Goal: Complete application form

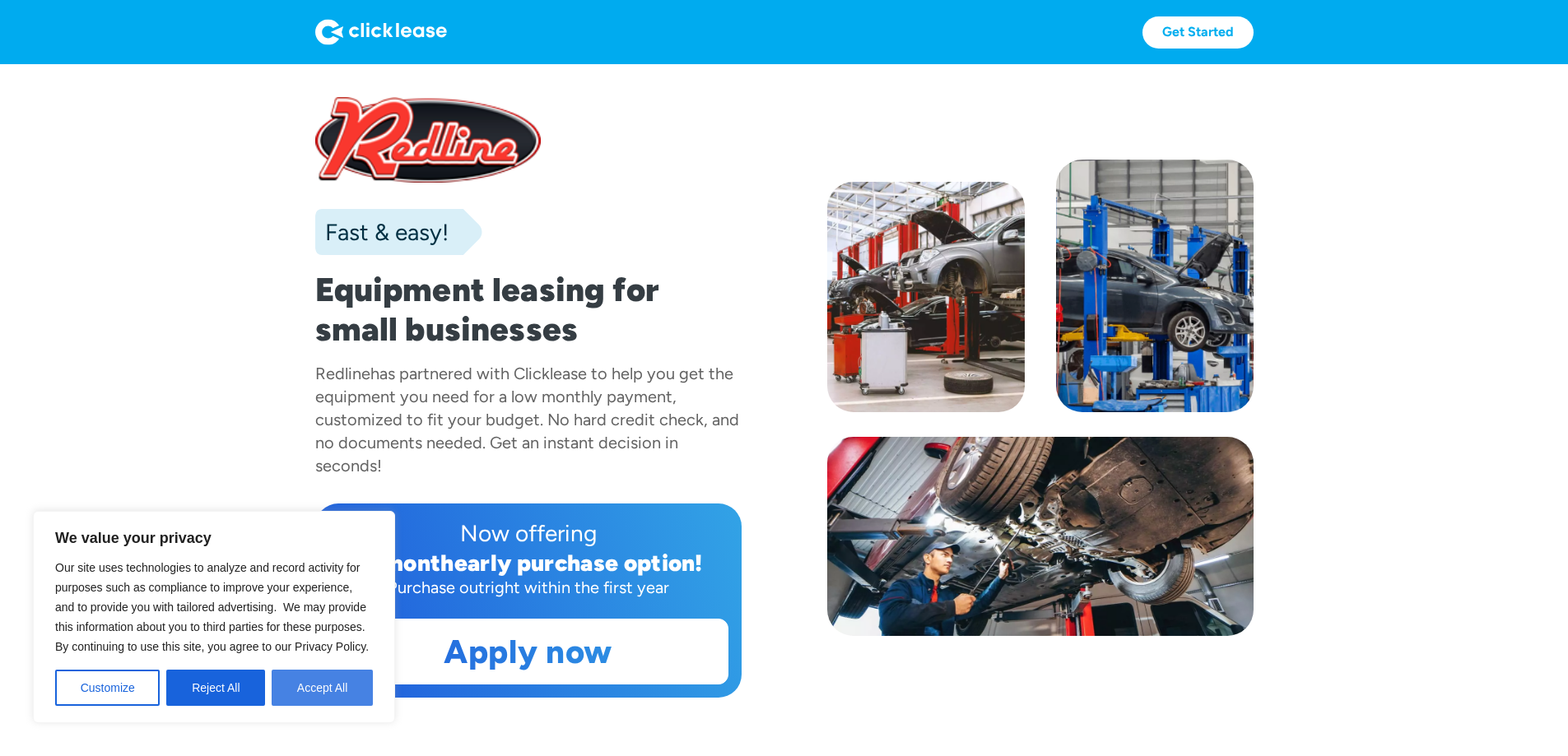
click at [306, 683] on button "Accept All" at bounding box center [322, 687] width 102 height 36
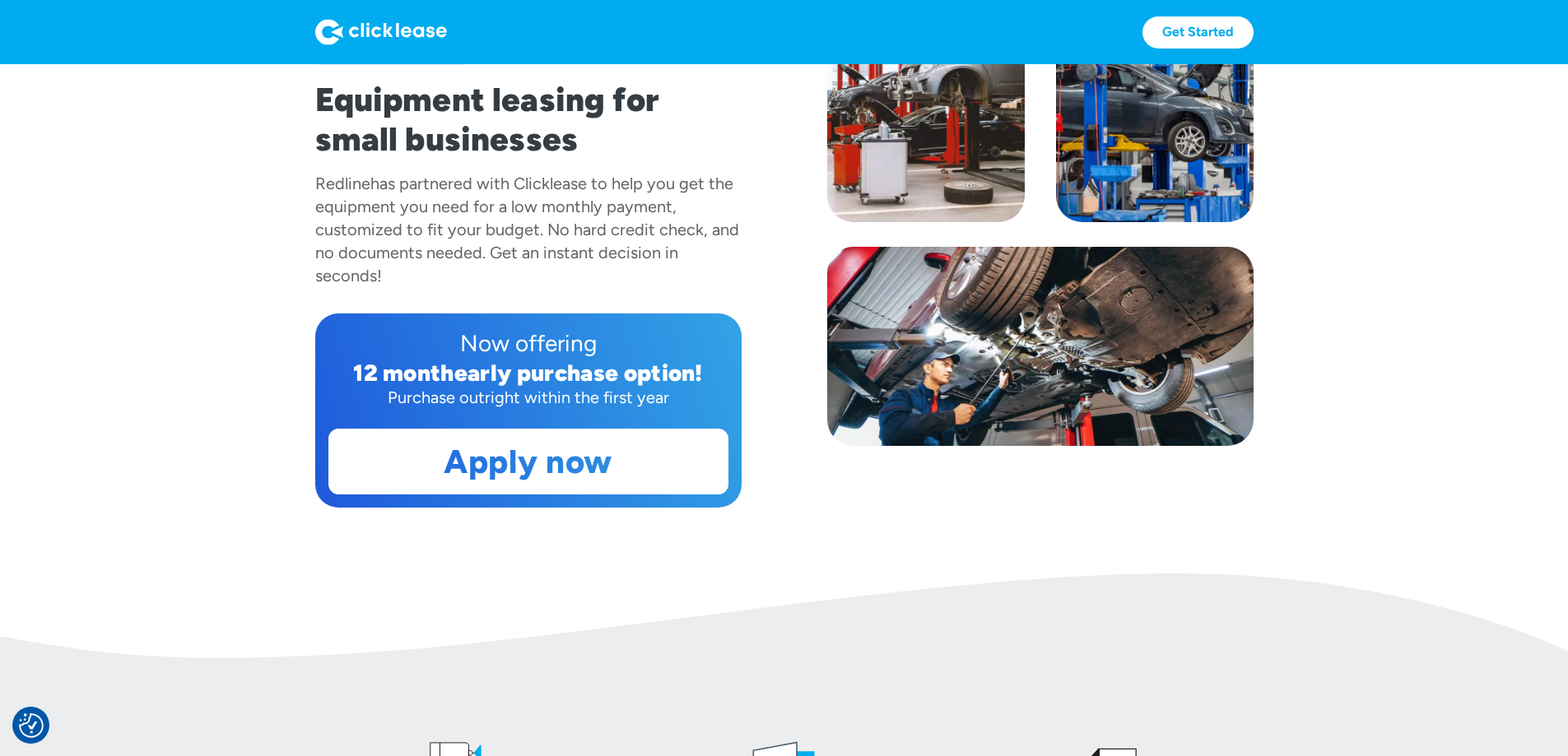
scroll to position [247, 0]
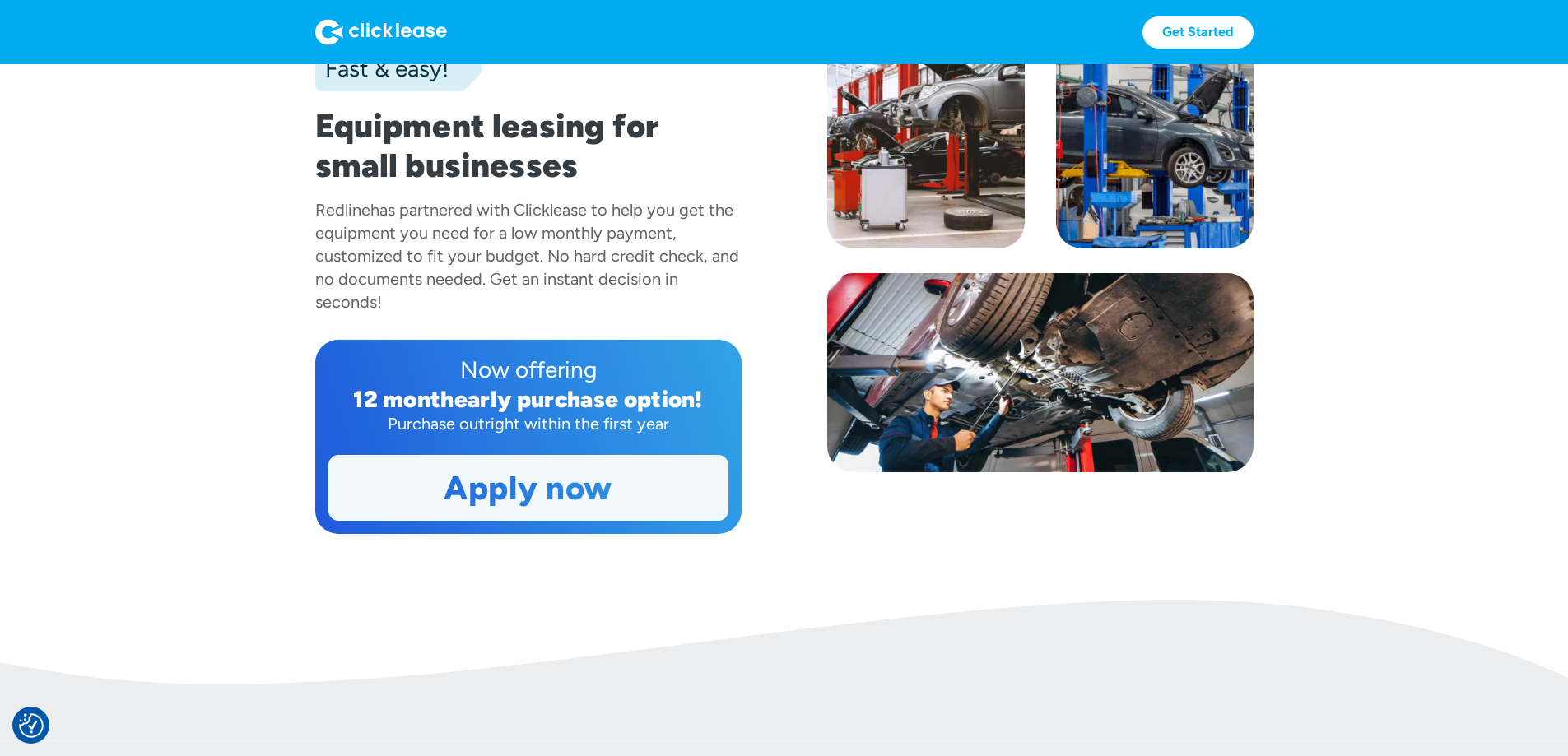
scroll to position [164, 0]
click at [489, 519] on link "Apply now" at bounding box center [528, 487] width 399 height 64
